Goal: Complete application form: Complete application form

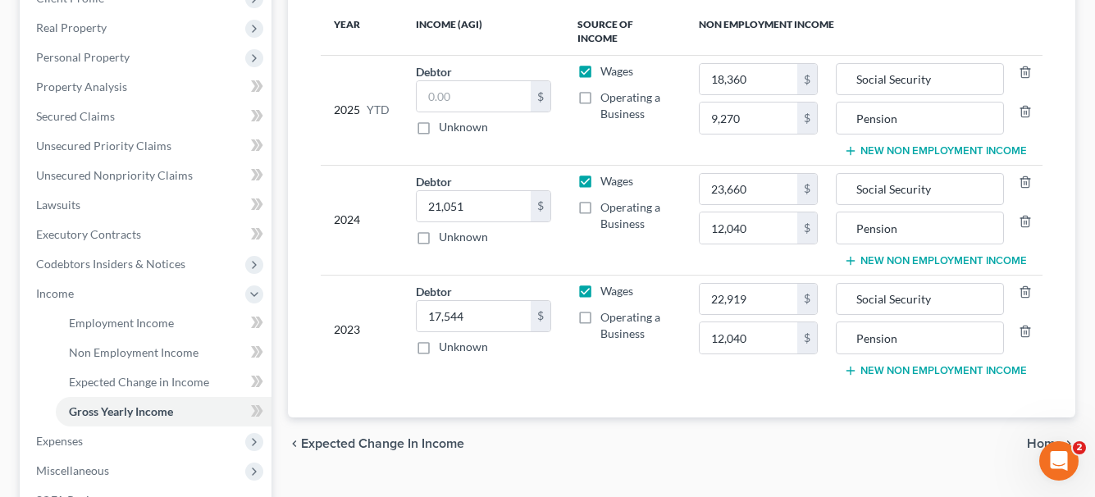
click at [1036, 437] on span "Home" at bounding box center [1044, 443] width 35 height 13
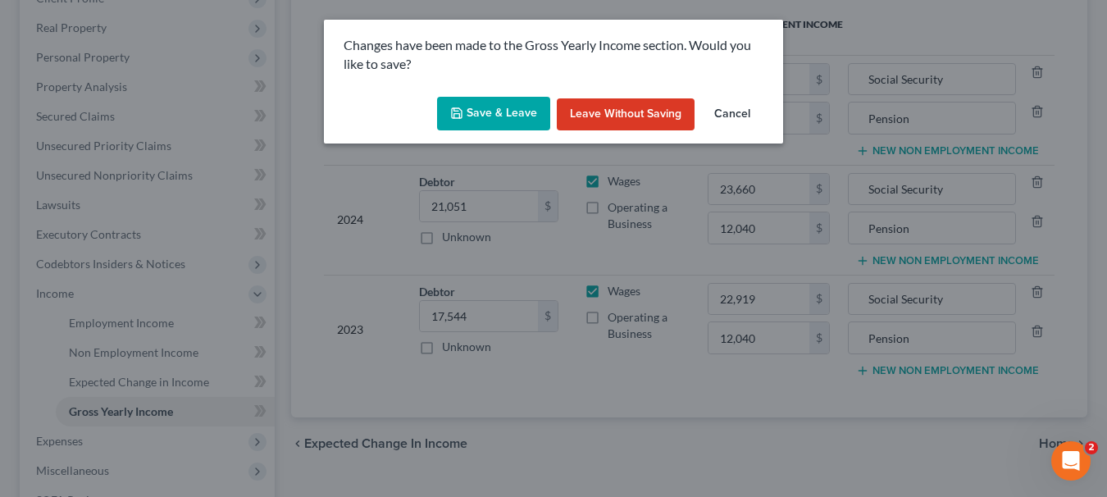
click at [508, 114] on button "Save & Leave" at bounding box center [493, 114] width 113 height 34
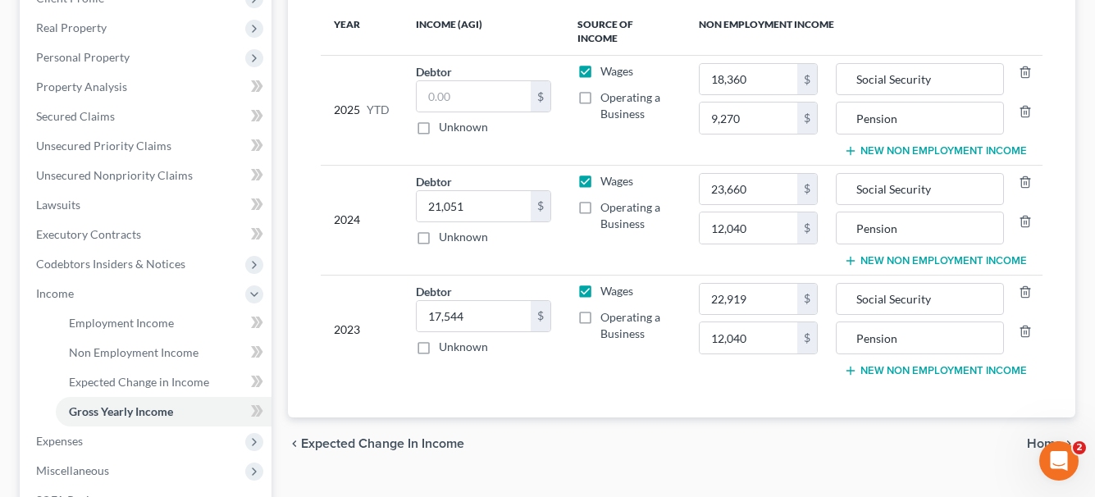
type input "9,270.00"
type input "Pension"
type input "12,040.00"
type input "Pension"
type input "12,040.00"
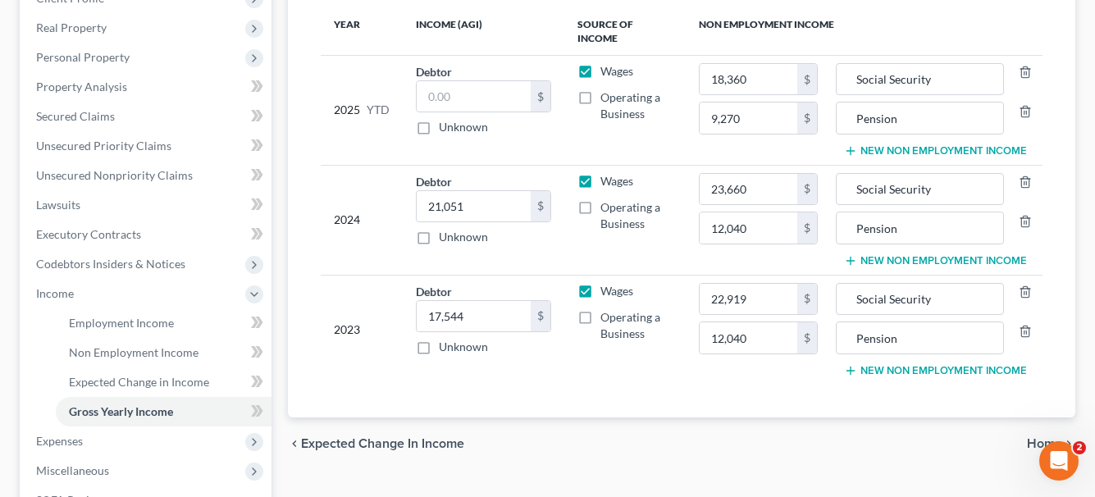
type input "Pension"
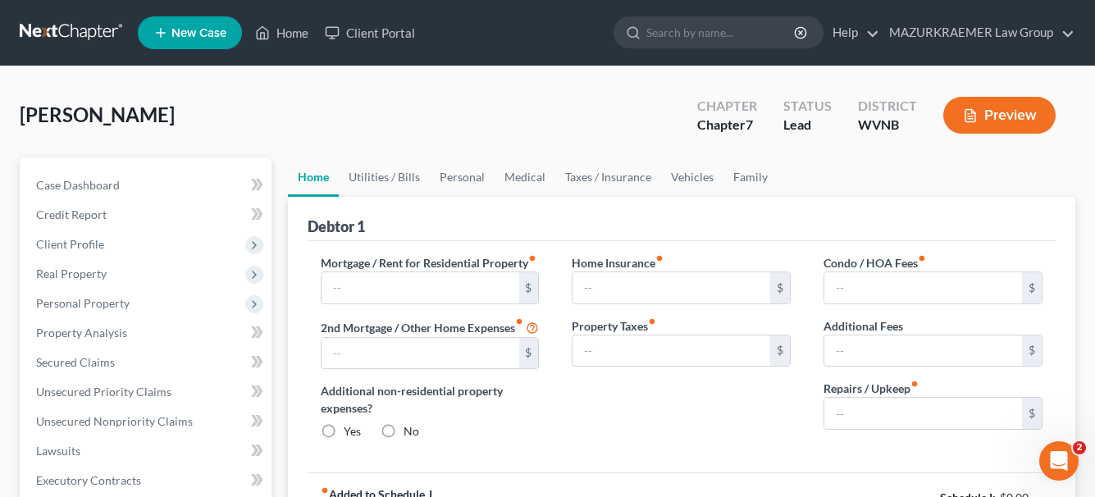
type input "0.00"
radio input "true"
type input "0.00"
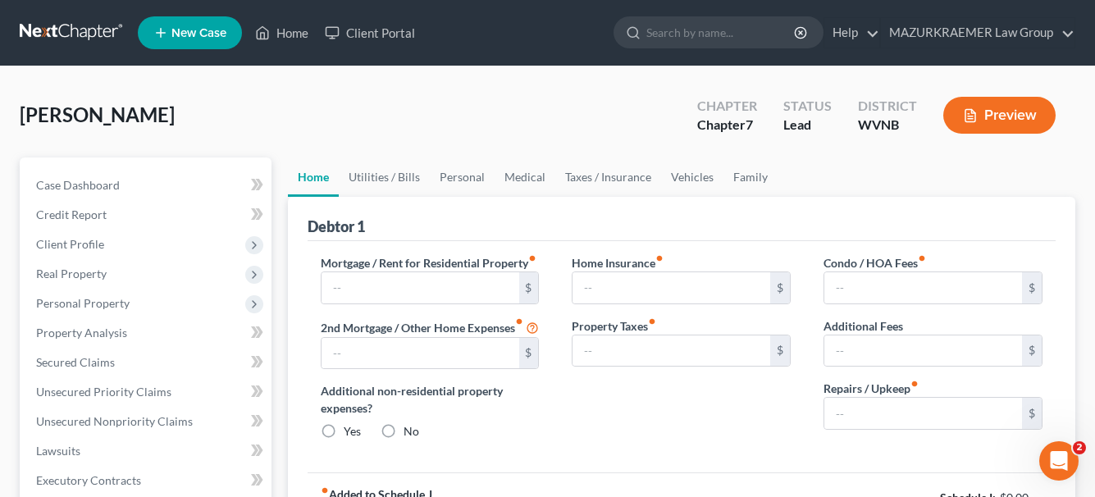
type input "0.00"
